Goal: Find specific page/section: Find specific page/section

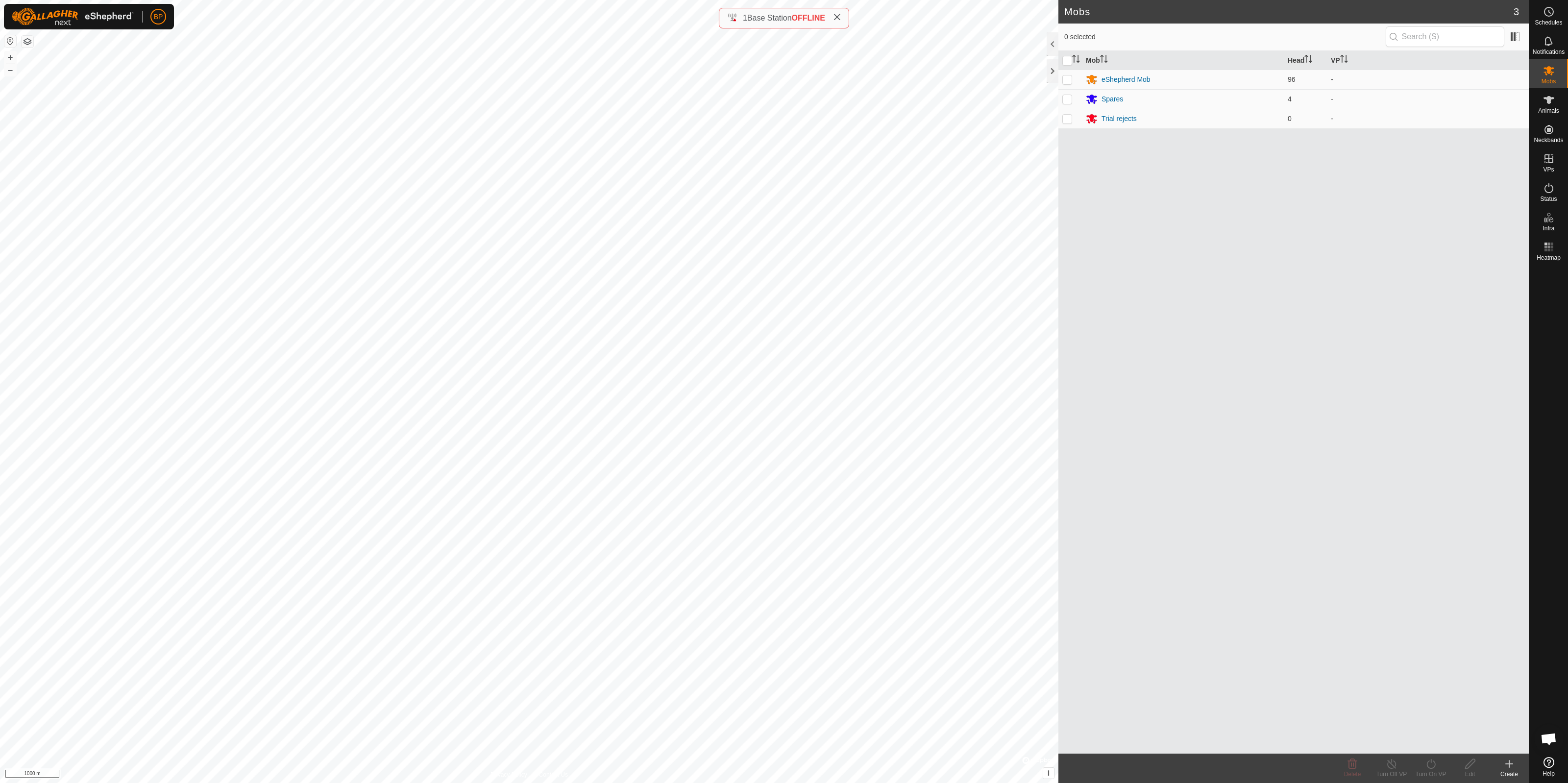
click at [814, 19] on span "OFFLINE" at bounding box center [808, 18] width 33 height 9
drag, startPoint x: 794, startPoint y: 18, endPoint x: 827, endPoint y: 18, distance: 33.0
click at [827, 18] on div "1 Base Station OFFLINE" at bounding box center [784, 18] width 114 height 12
click at [816, 24] on span "1 Base Station OFFLINE" at bounding box center [783, 18] width 82 height 12
click at [1175, 225] on link "Landmarks" at bounding box center [1486, 226] width 84 height 19
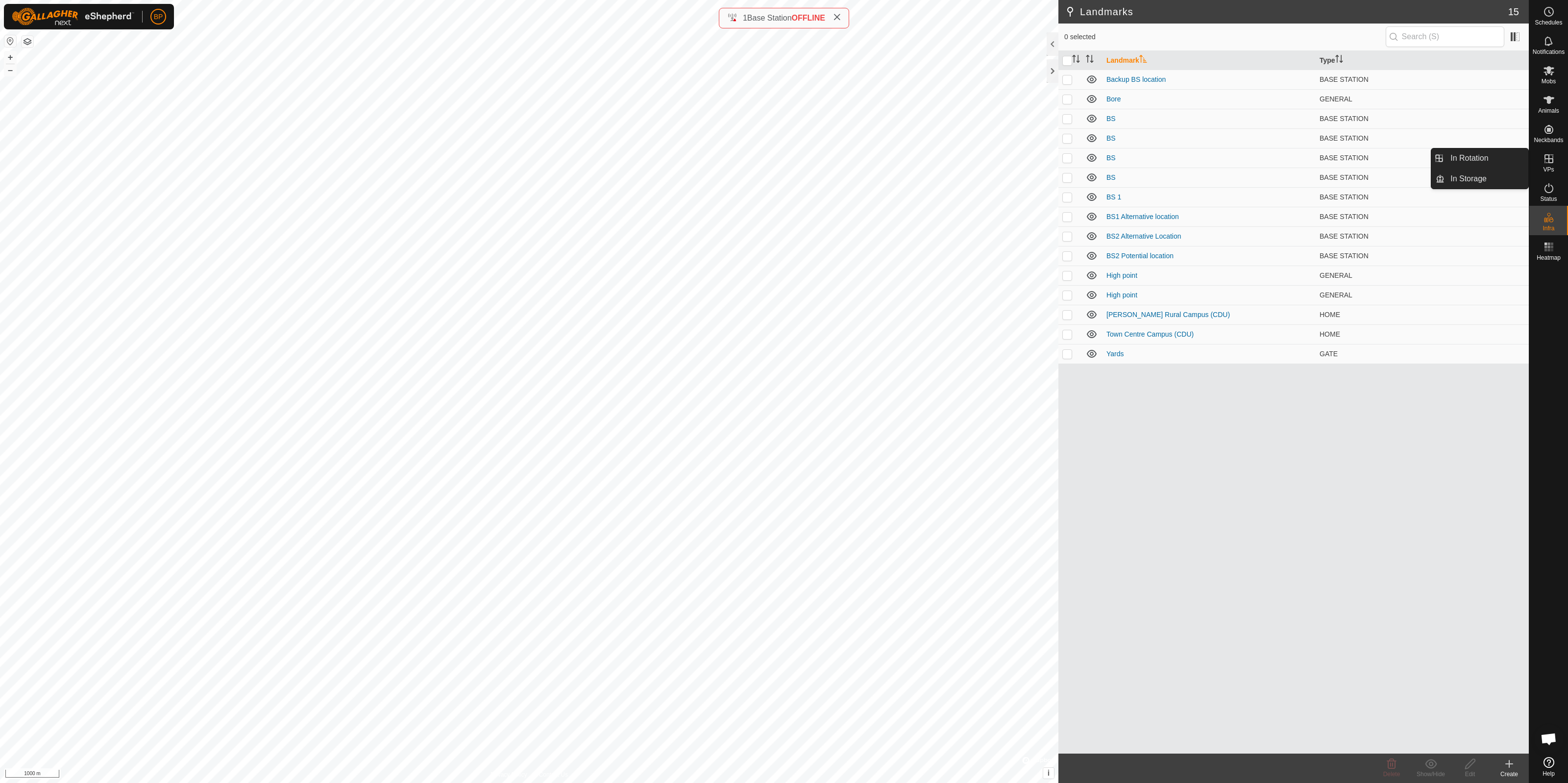
click at [1175, 406] on div "Landmark Type Backup BS location BASE STATION Bore GENERAL BS BASE STATION BS B…" at bounding box center [1293, 402] width 471 height 703
click at [1125, 59] on th "Landmark" at bounding box center [1209, 60] width 213 height 19
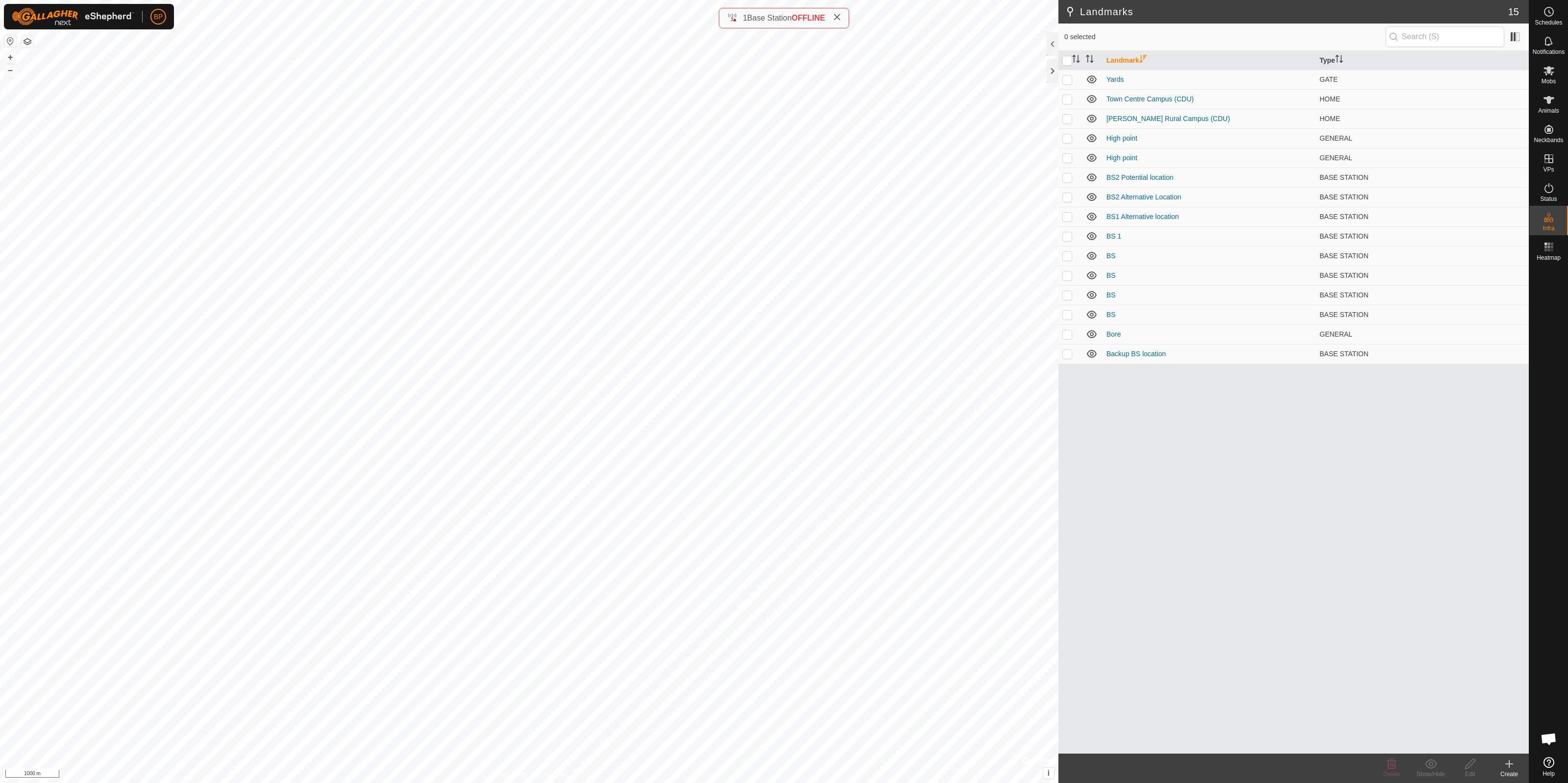
click at [1117, 57] on th "Landmark" at bounding box center [1209, 60] width 213 height 19
